Goal: Task Accomplishment & Management: Manage account settings

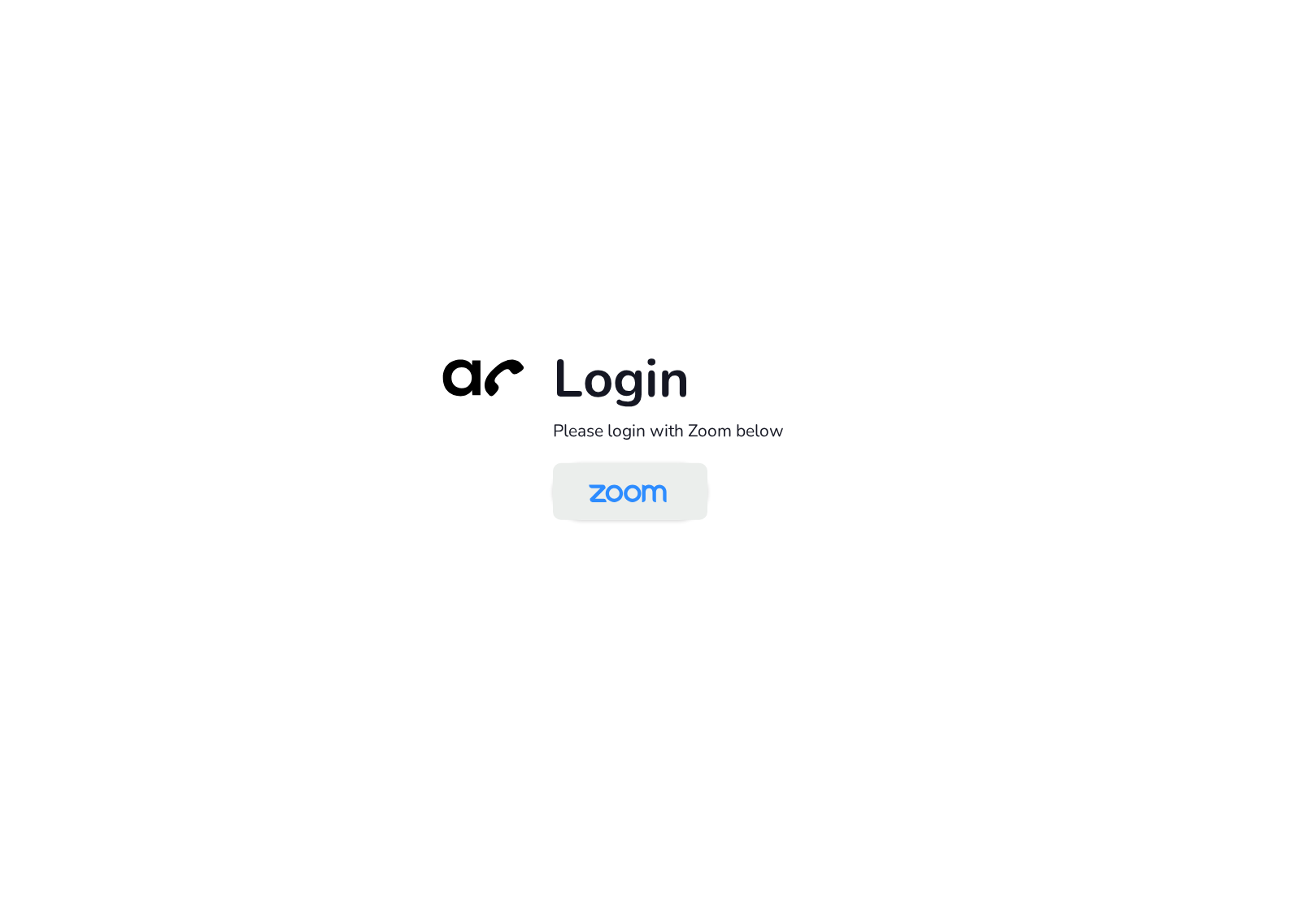
click at [628, 481] on img at bounding box center [627, 492] width 112 height 53
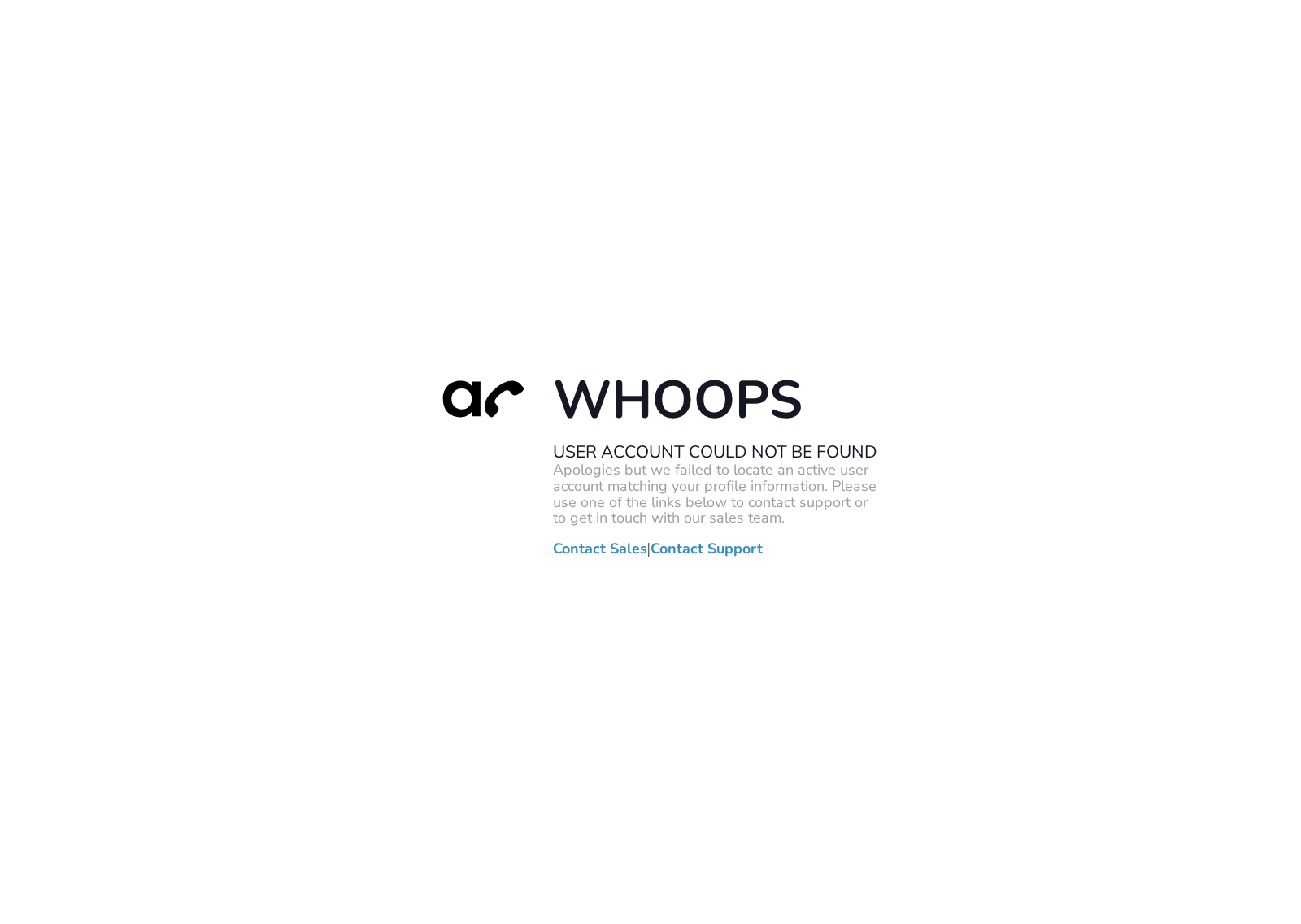
click at [696, 739] on div "Whoops User Account Could Not Be Found Apologies but we failed to locate an act…" at bounding box center [650, 462] width 1301 height 924
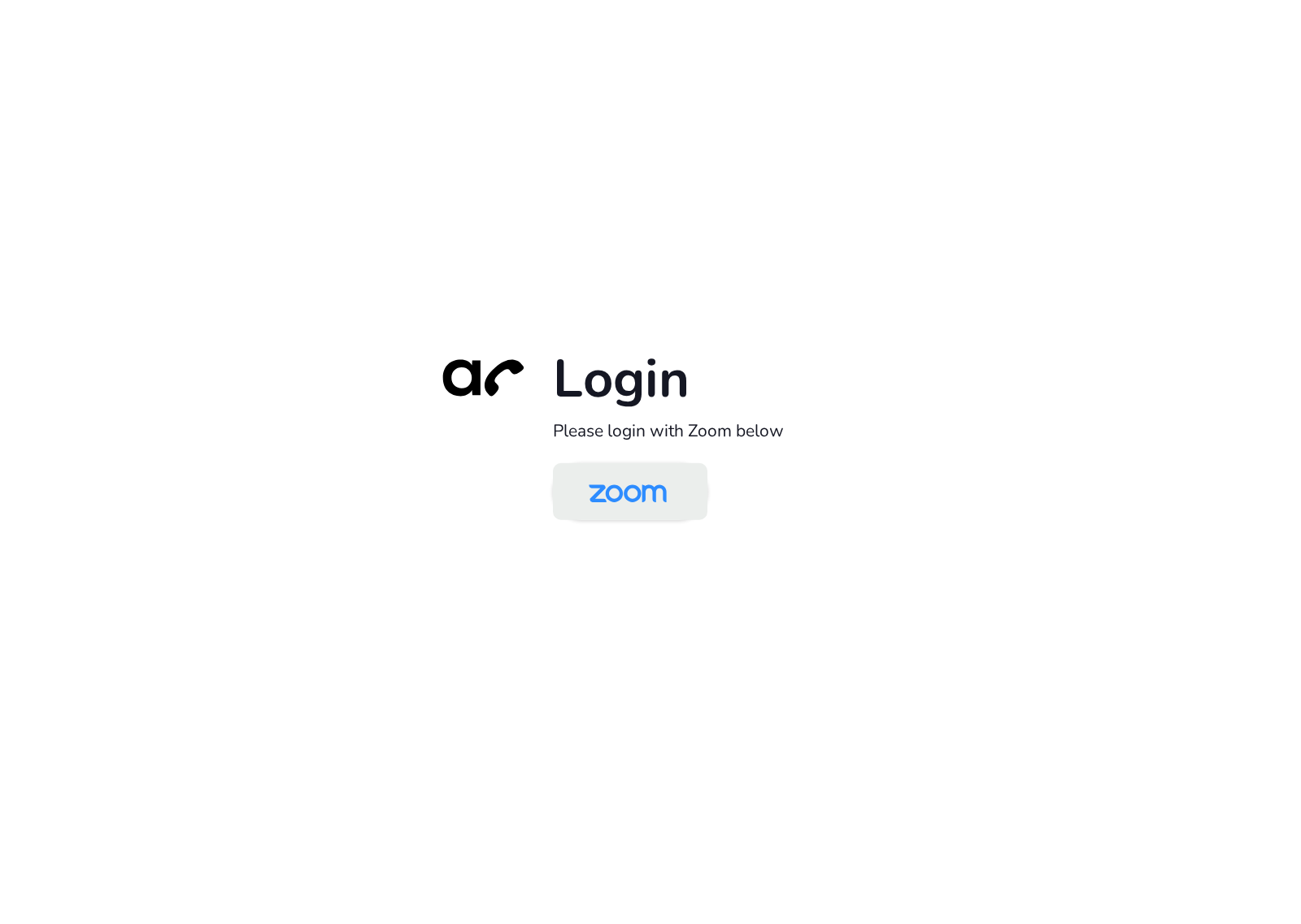
click at [641, 500] on img at bounding box center [627, 492] width 112 height 53
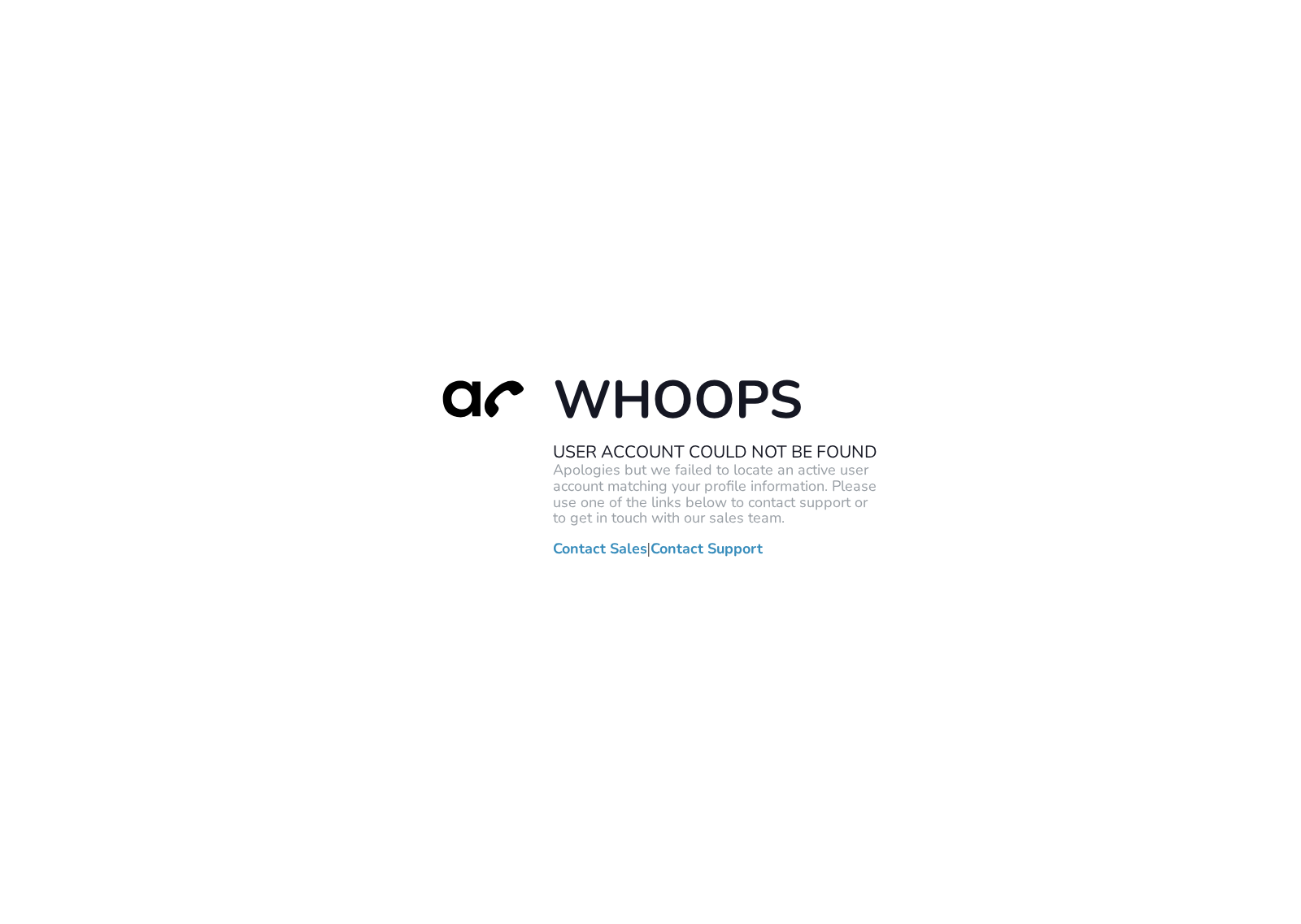
click at [1028, 181] on div "Whoops User Account Could Not Be Found Apologies but we failed to locate an act…" at bounding box center [650, 462] width 1301 height 924
click at [927, 286] on div "Whoops User Account Could Not Be Found Apologies but we failed to locate an act…" at bounding box center [650, 462] width 1301 height 924
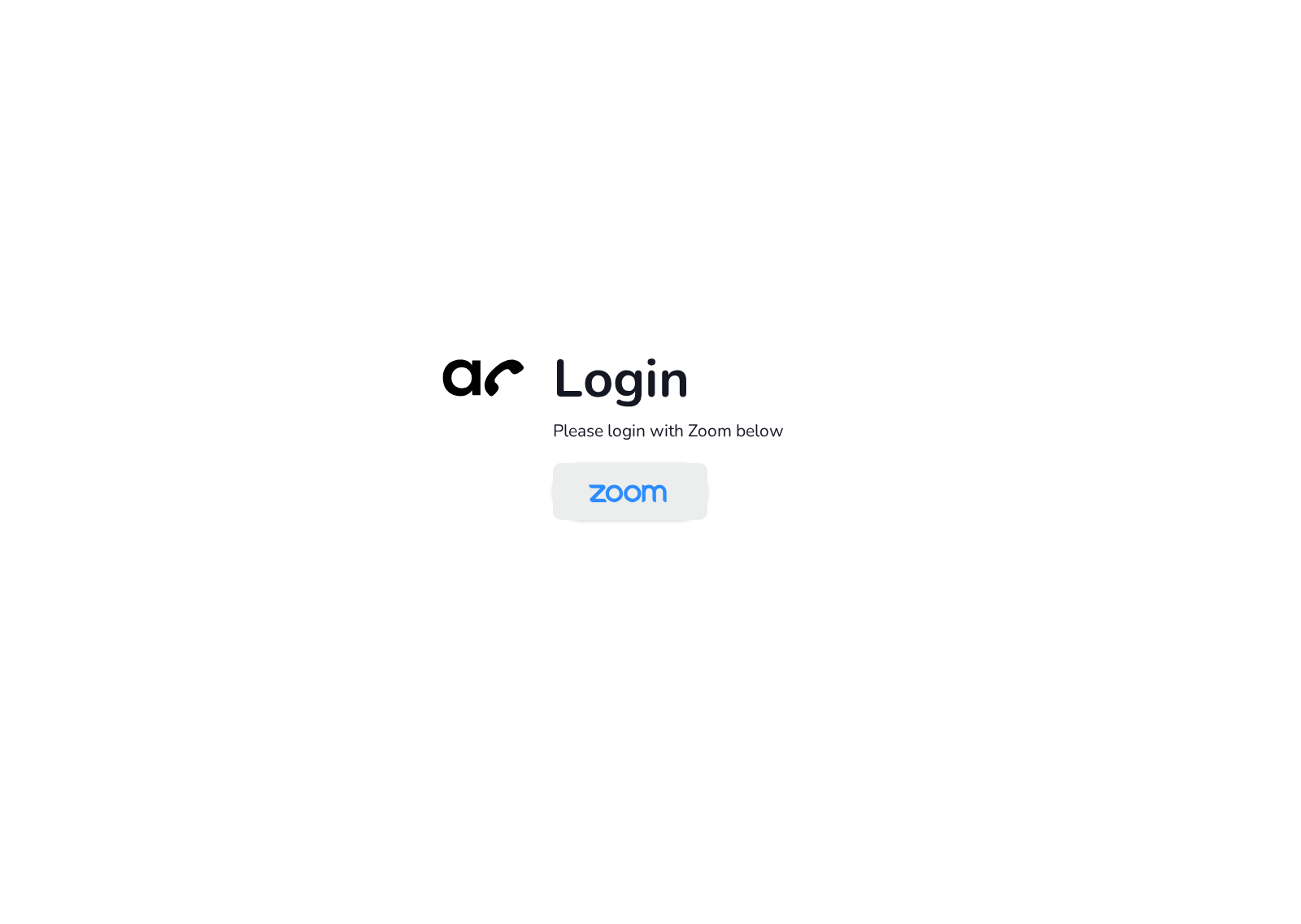
click at [653, 504] on img at bounding box center [627, 492] width 112 height 53
click at [615, 478] on img at bounding box center [627, 492] width 112 height 53
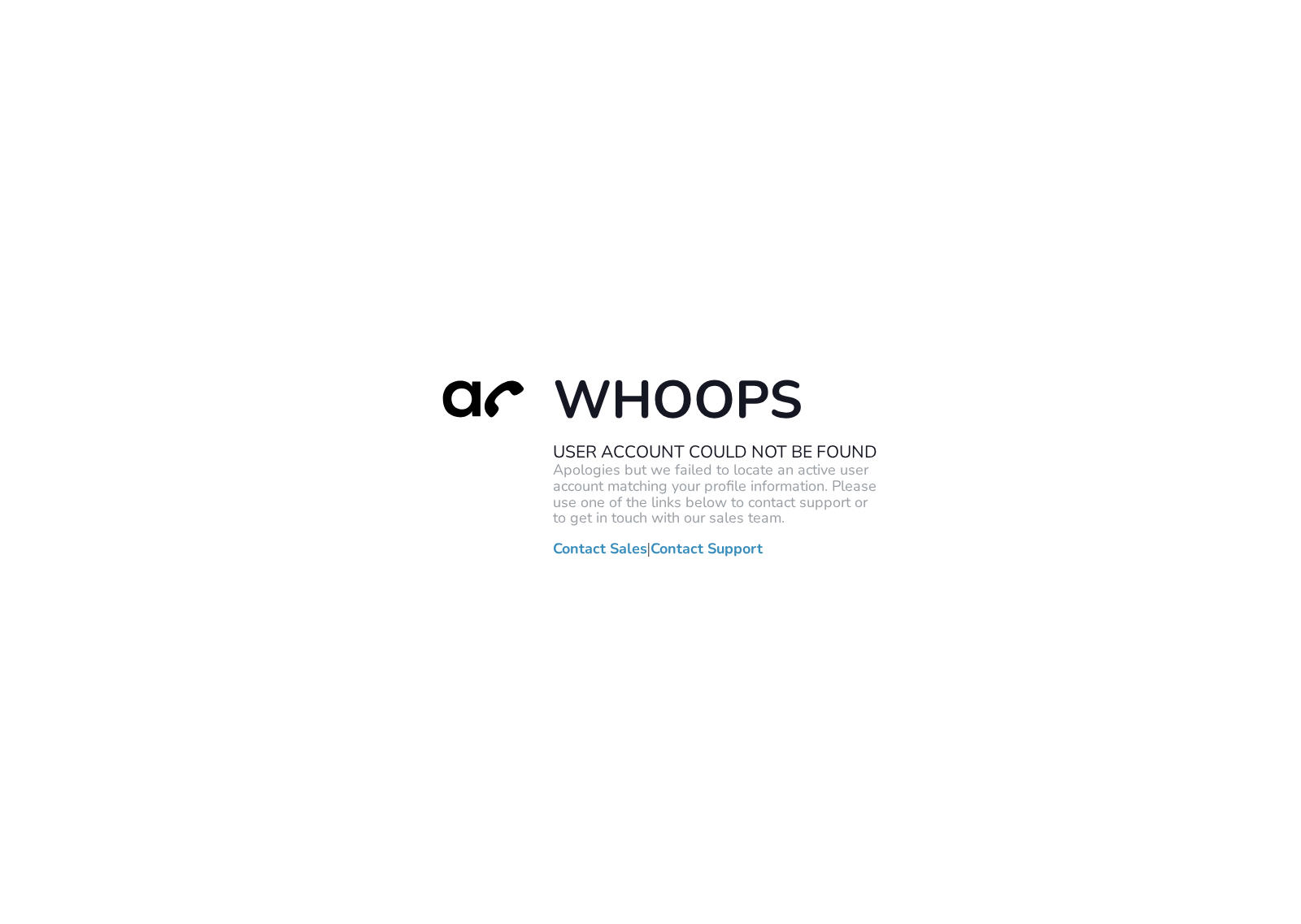
click at [989, 635] on div "Whoops User Account Could Not Be Found Apologies but we failed to locate an act…" at bounding box center [650, 462] width 1301 height 924
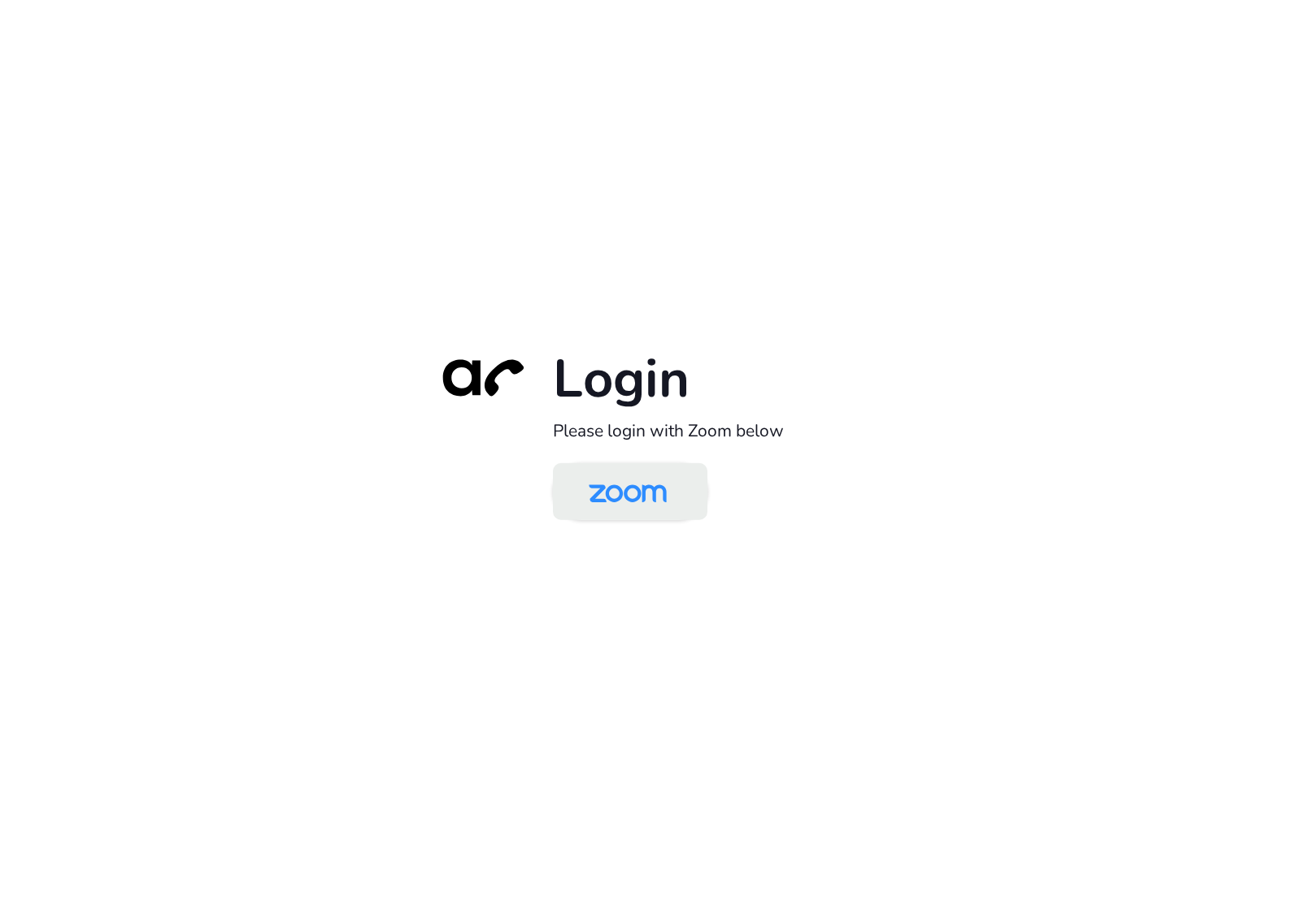
click at [648, 503] on img at bounding box center [627, 492] width 112 height 53
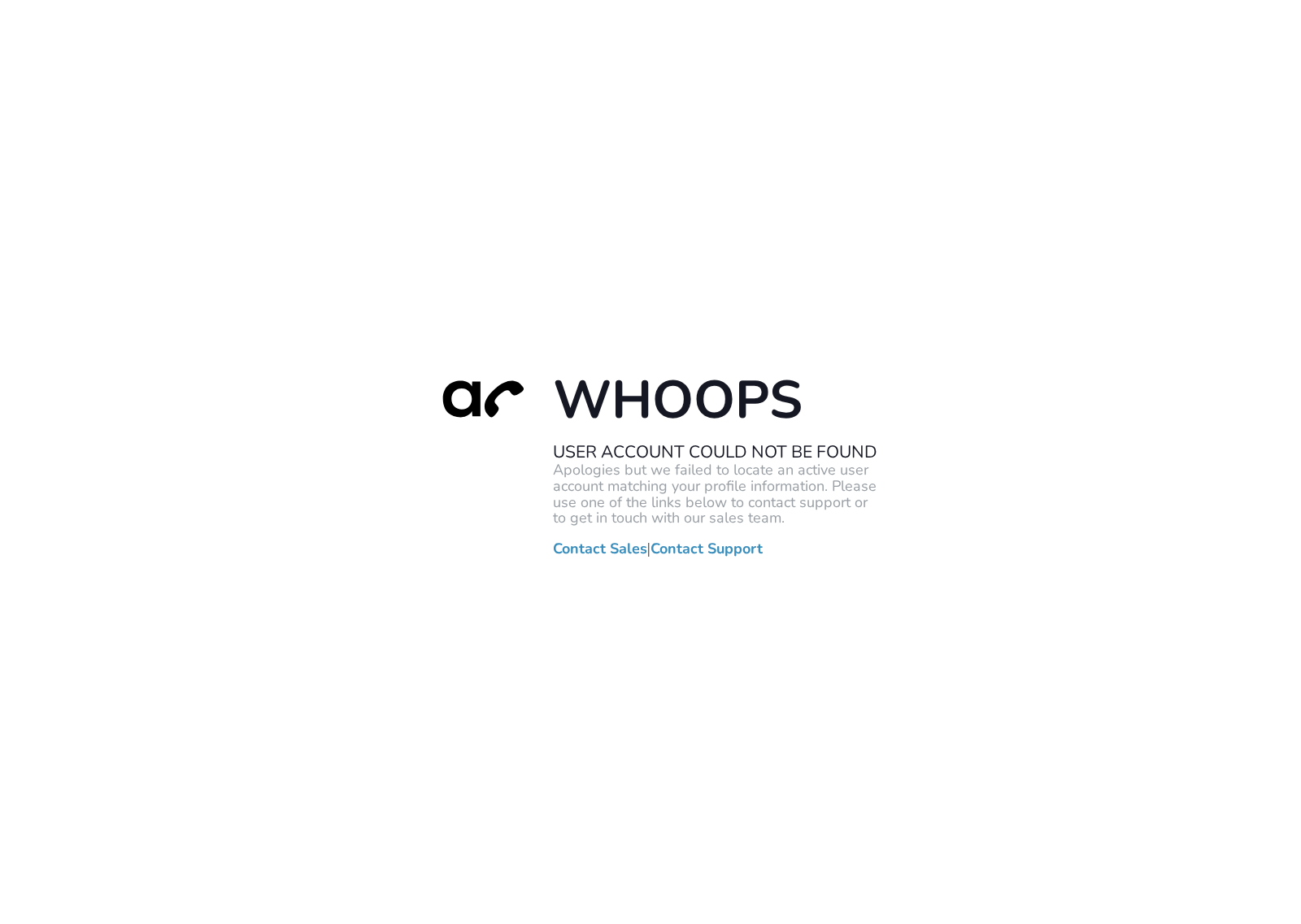
click at [939, 210] on div "Whoops User Account Could Not Be Found Apologies but we failed to locate an act…" at bounding box center [650, 462] width 1301 height 924
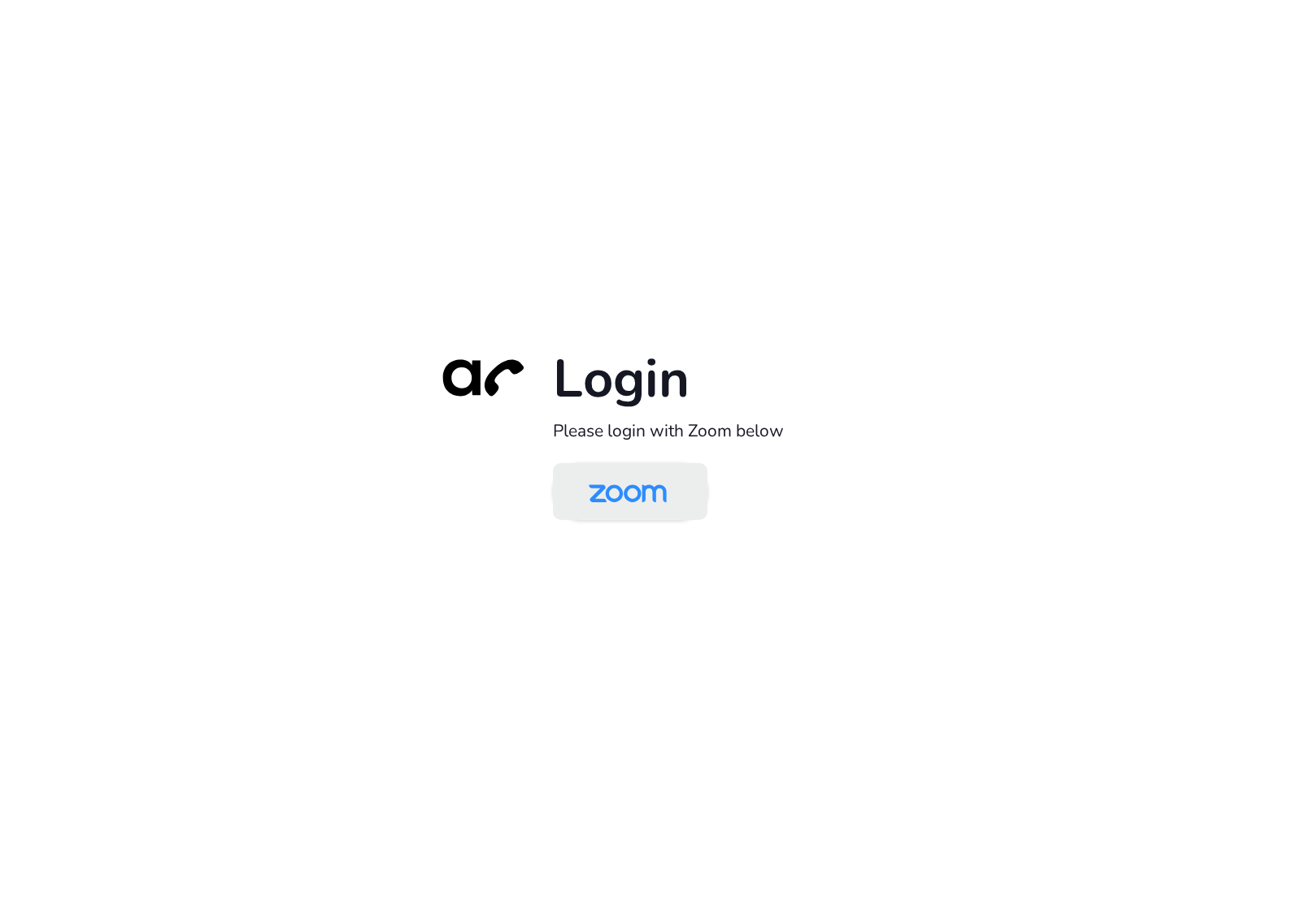
click at [628, 510] on img at bounding box center [627, 492] width 112 height 53
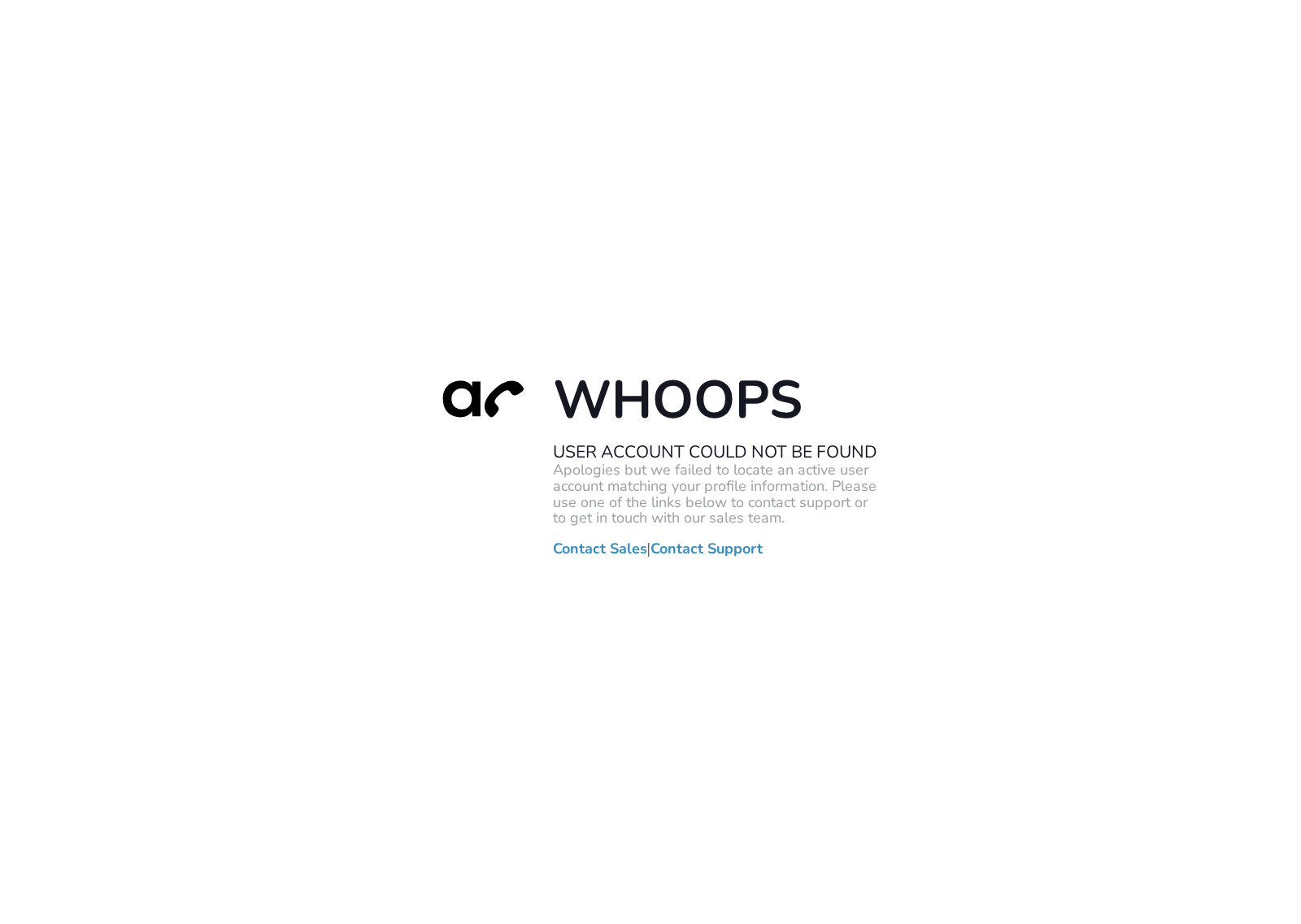
click at [1070, 242] on div "Whoops User Account Could Not Be Found Apologies but we failed to locate an act…" at bounding box center [650, 462] width 1301 height 924
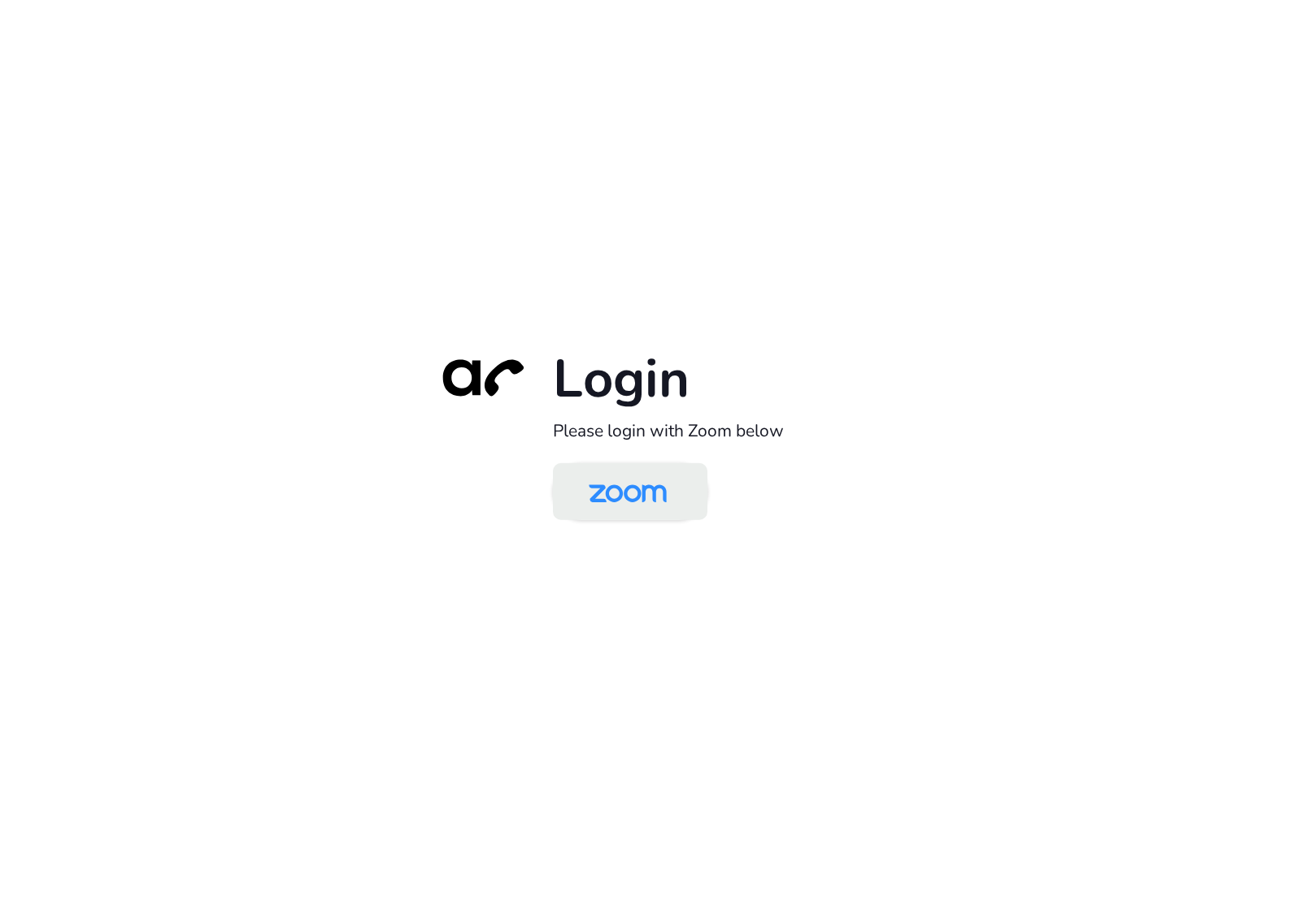
click at [660, 485] on img at bounding box center [627, 492] width 112 height 53
